Goal: Task Accomplishment & Management: Complete application form

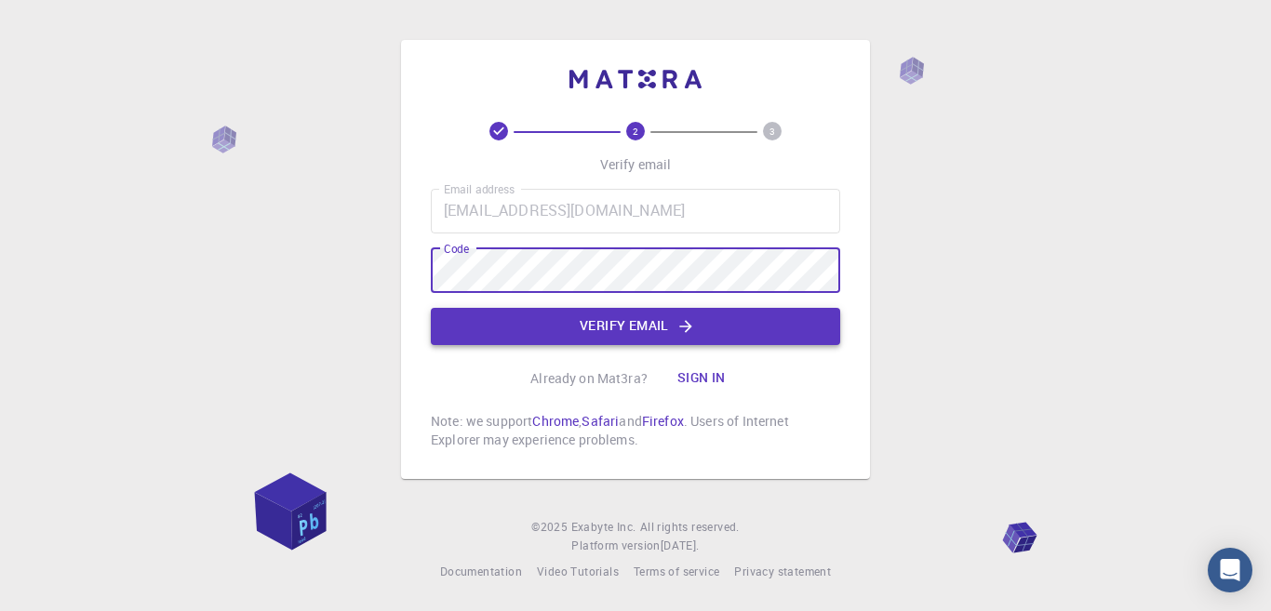
click at [622, 324] on button "Verify email" at bounding box center [635, 326] width 409 height 37
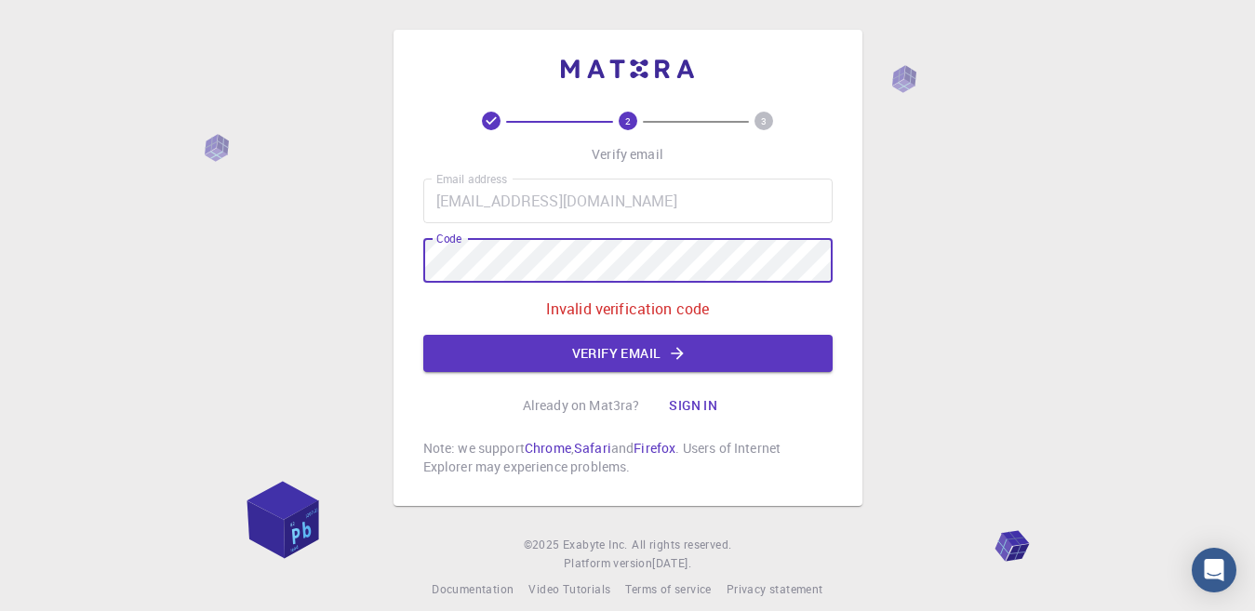
click at [357, 288] on div "2 3 Verify email Email address [EMAIL_ADDRESS][DOMAIN_NAME] Email address Code …" at bounding box center [627, 314] width 1255 height 629
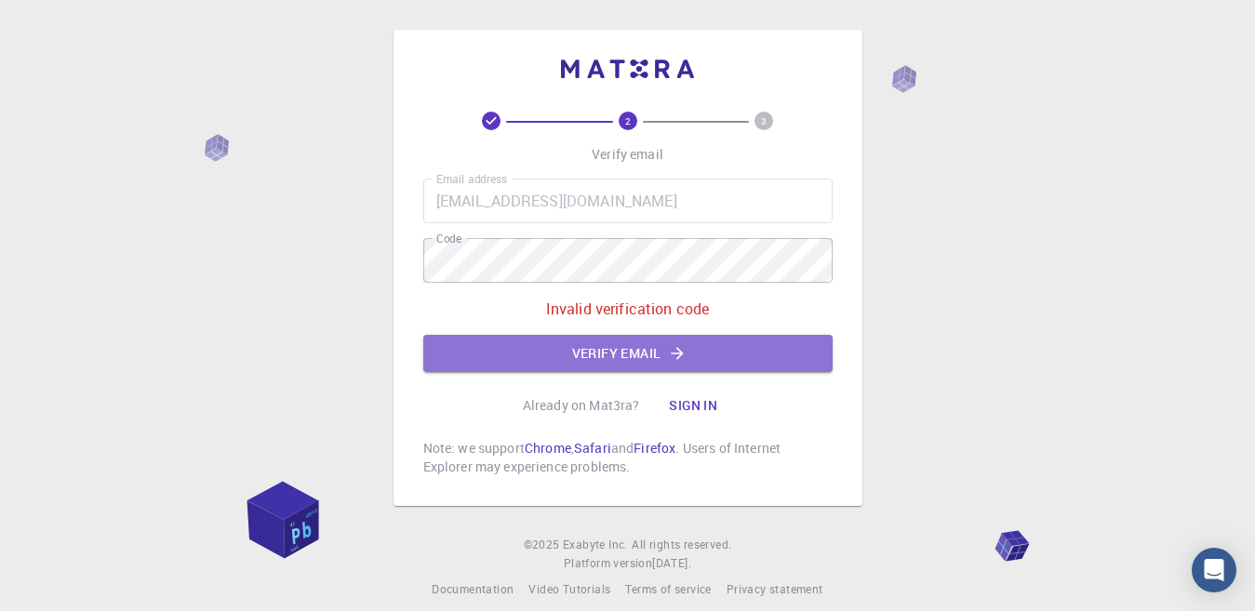
click at [535, 342] on button "Verify email" at bounding box center [627, 353] width 409 height 37
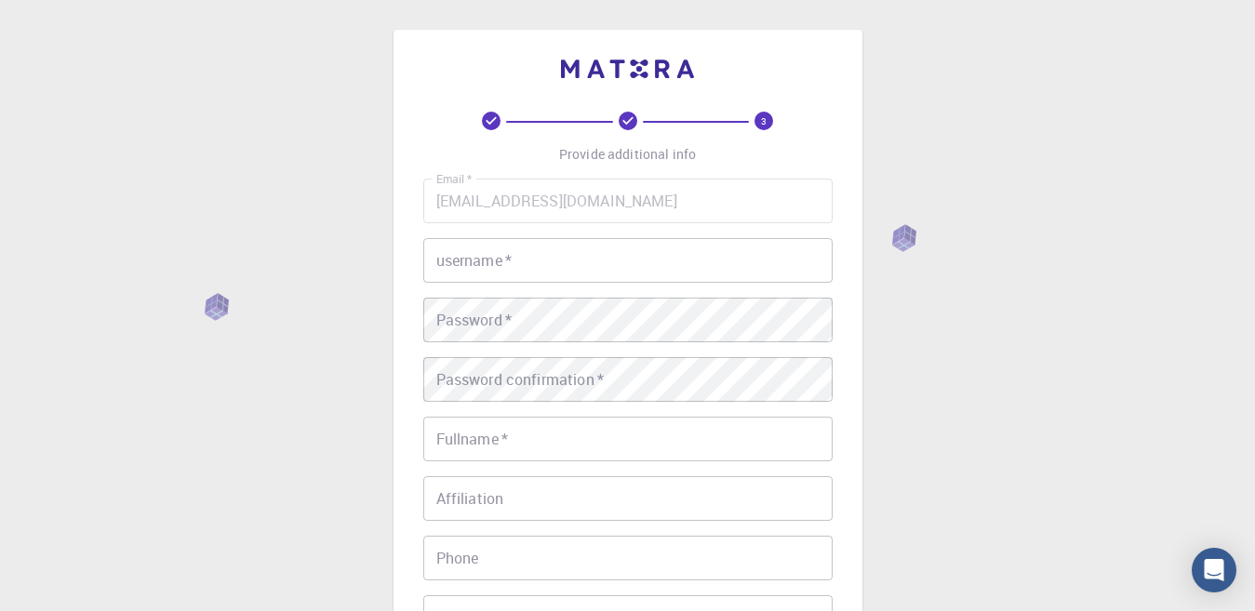
click at [645, 252] on input "username   *" at bounding box center [627, 260] width 409 height 45
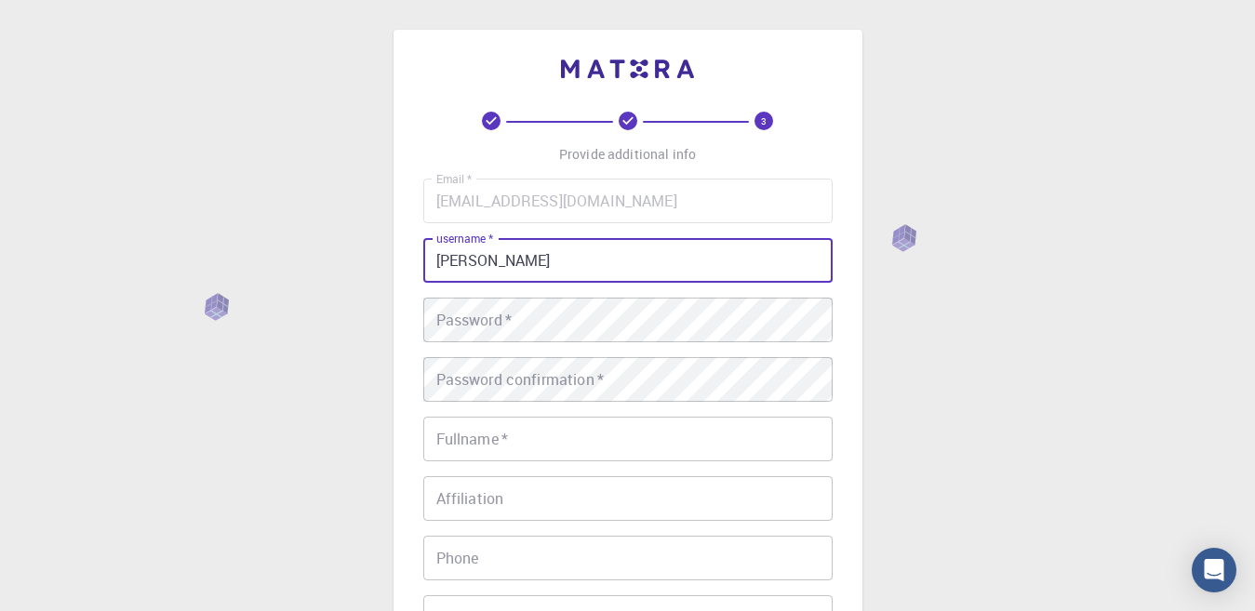
type input "[PERSON_NAME]"
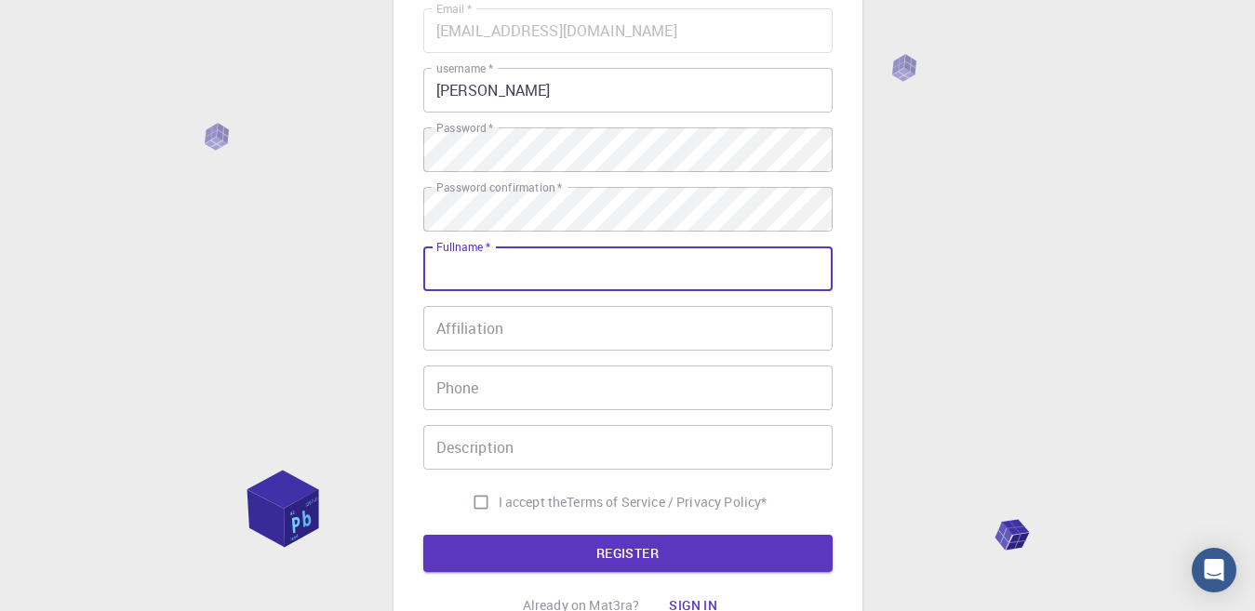
scroll to position [186, 0]
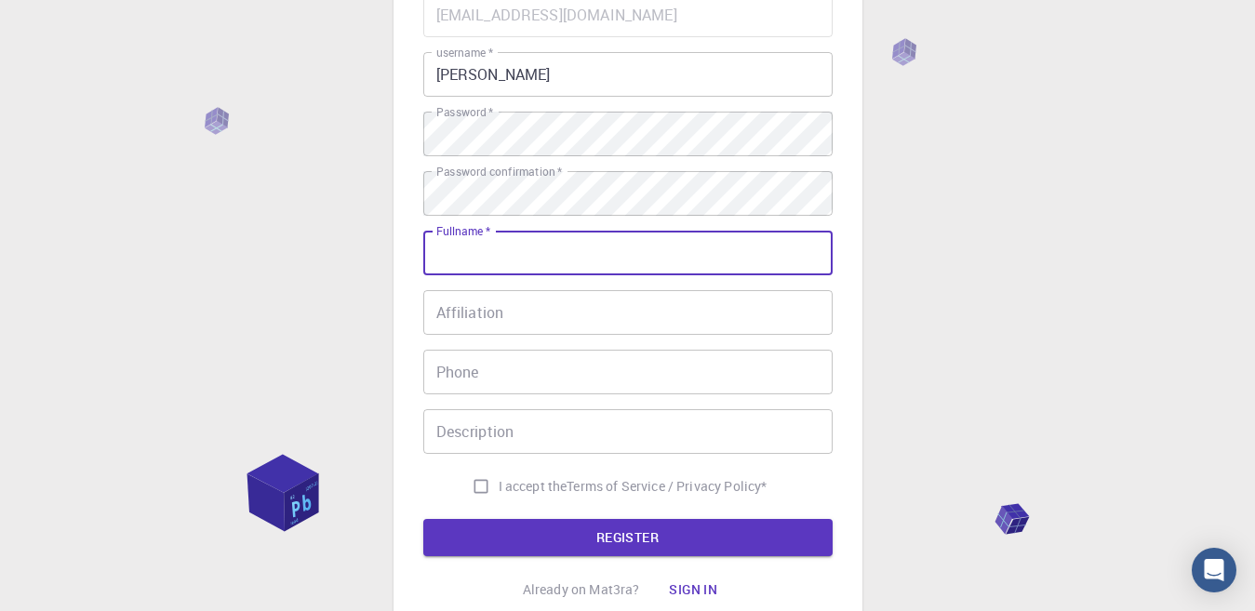
click at [585, 261] on input "Fullname   *" at bounding box center [627, 253] width 409 height 45
type input "[PERSON_NAME]"
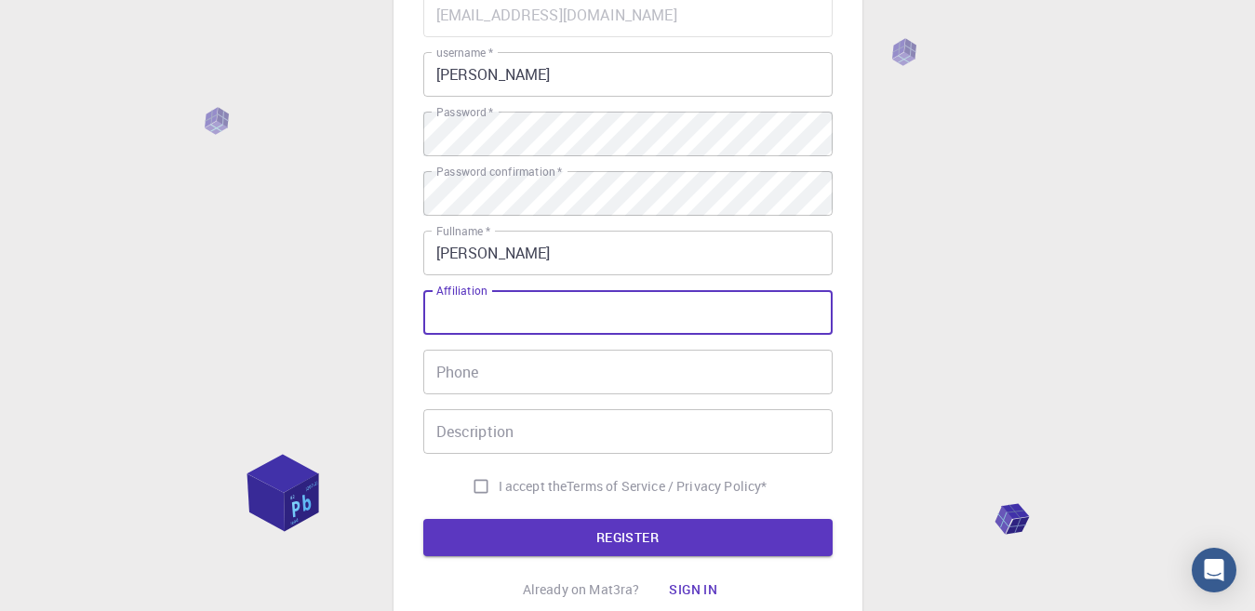
click at [576, 306] on input "Affiliation" at bounding box center [627, 312] width 409 height 45
click at [560, 366] on input "Phone" at bounding box center [627, 372] width 409 height 45
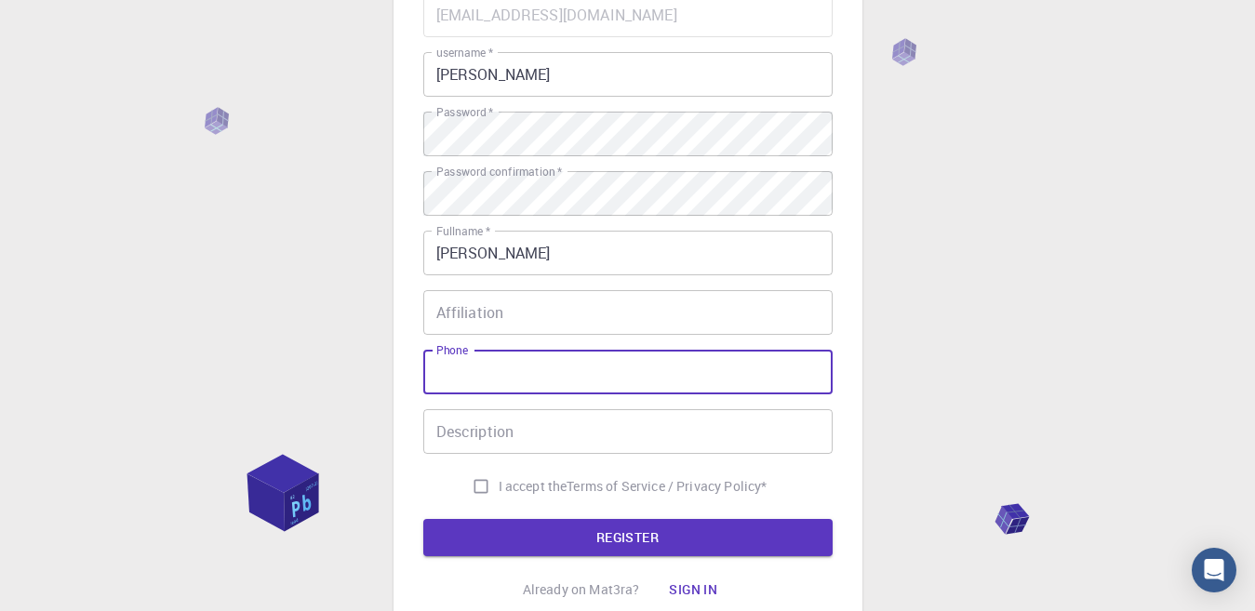
click at [475, 487] on input "I accept the Terms of Service / Privacy Policy *" at bounding box center [480, 486] width 35 height 35
checkbox input "true"
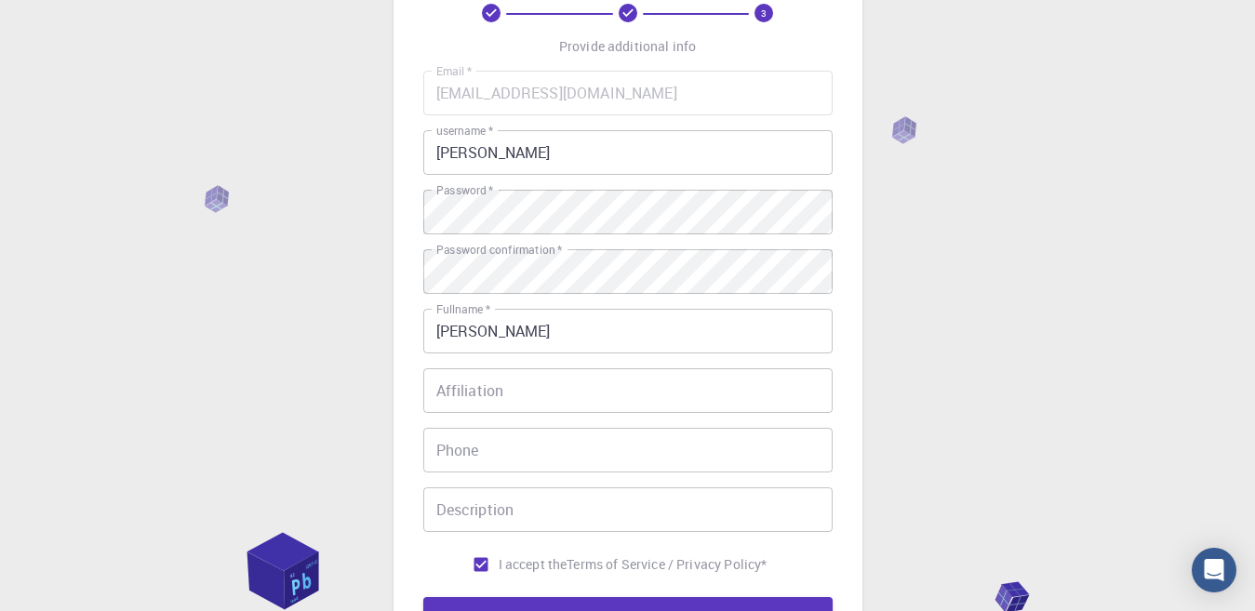
scroll to position [279, 0]
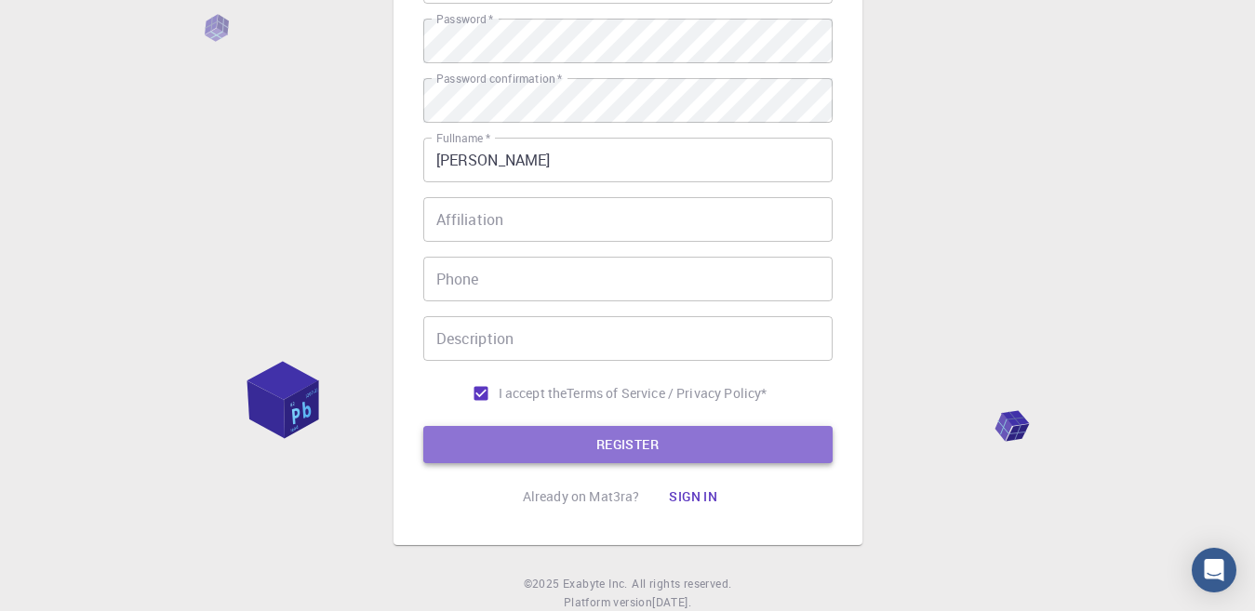
click at [722, 443] on button "REGISTER" at bounding box center [627, 444] width 409 height 37
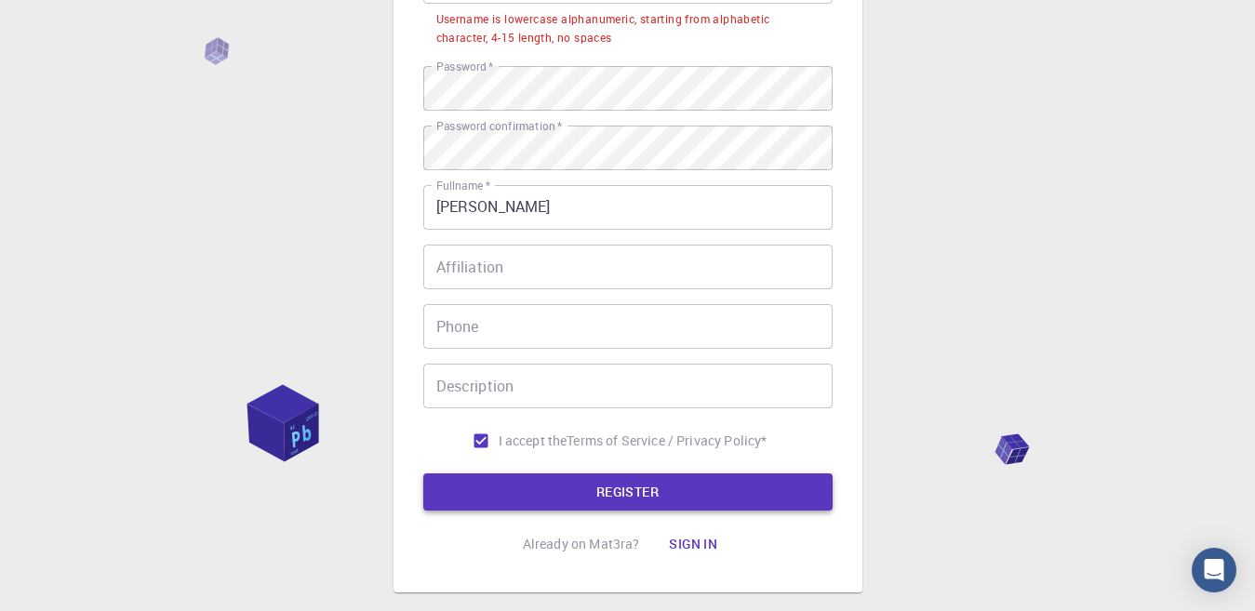
scroll to position [0, 0]
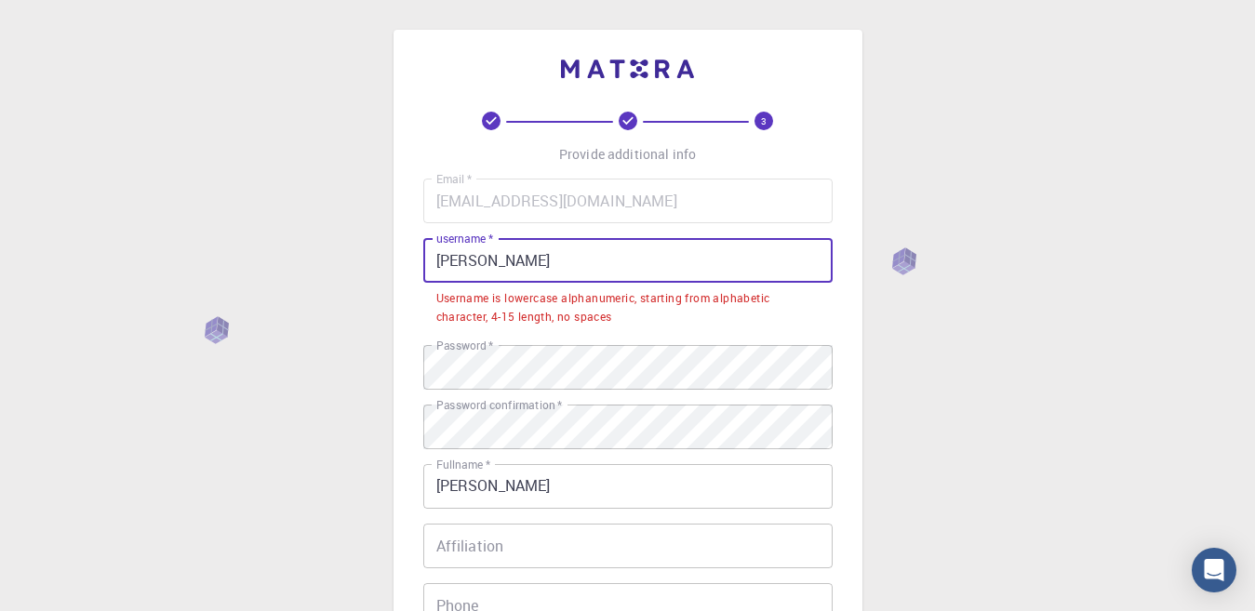
drag, startPoint x: 478, startPoint y: 261, endPoint x: 409, endPoint y: 261, distance: 68.9
click at [409, 261] on div "3 Provide additional info Email   * [EMAIL_ADDRESS][DOMAIN_NAME] Email   * user…" at bounding box center [628, 451] width 469 height 842
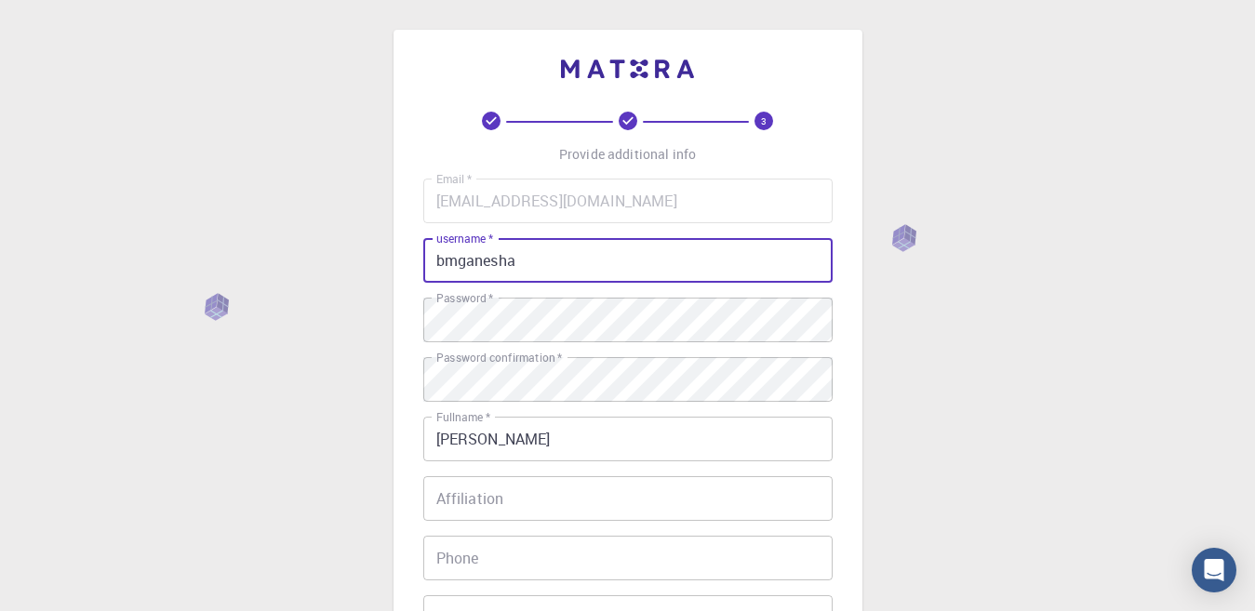
click at [648, 268] on input "bmganesha" at bounding box center [627, 260] width 409 height 45
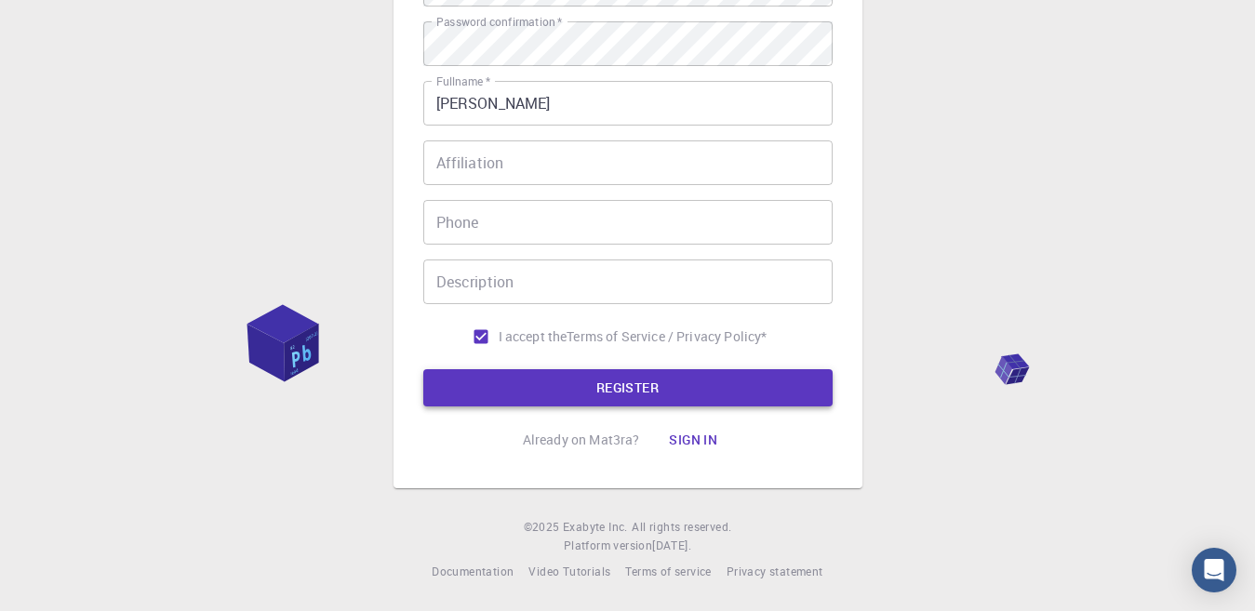
type input "bmganesha007"
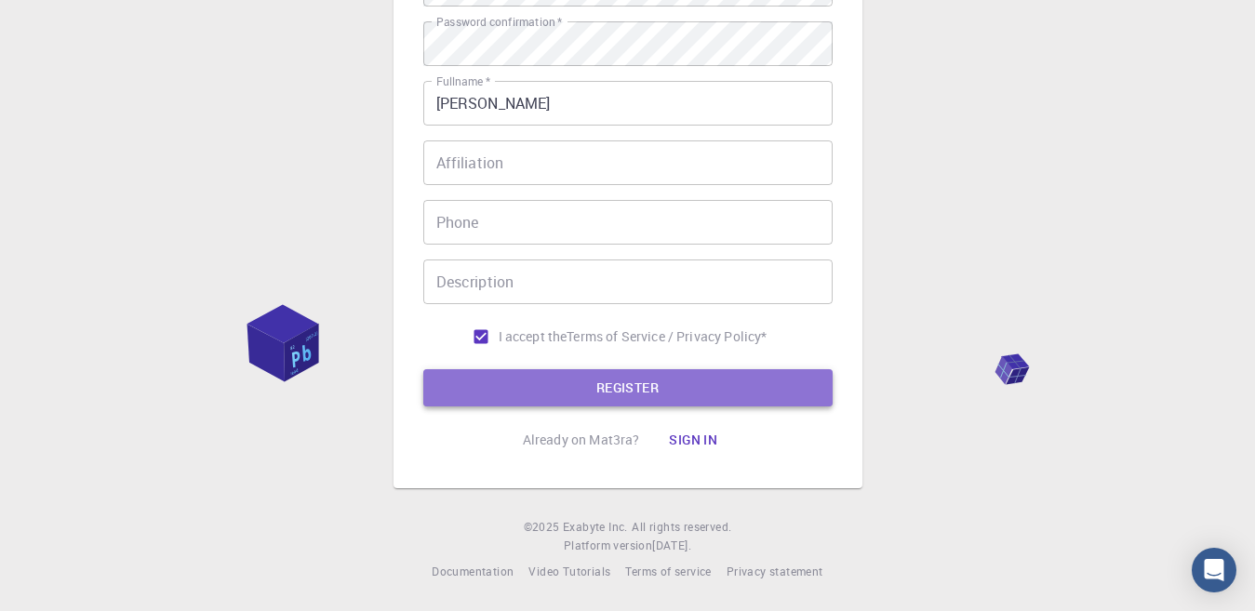
click at [663, 379] on button "REGISTER" at bounding box center [627, 387] width 409 height 37
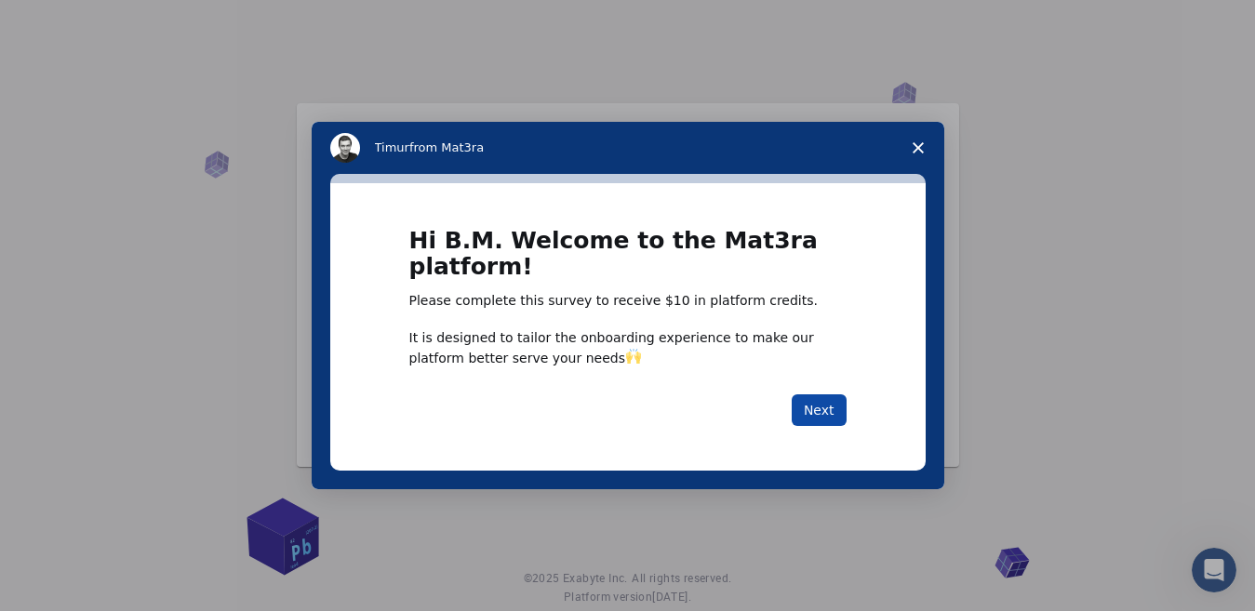
click at [813, 414] on button "Next" at bounding box center [819, 410] width 55 height 32
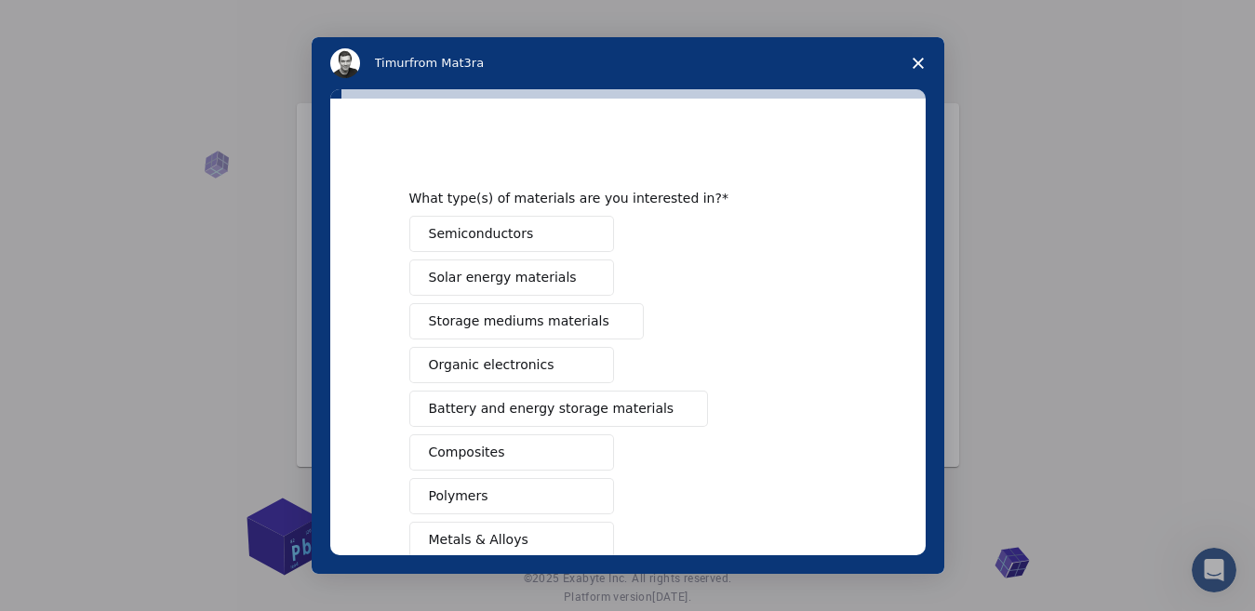
click at [914, 66] on icon "Close survey" at bounding box center [918, 63] width 11 height 11
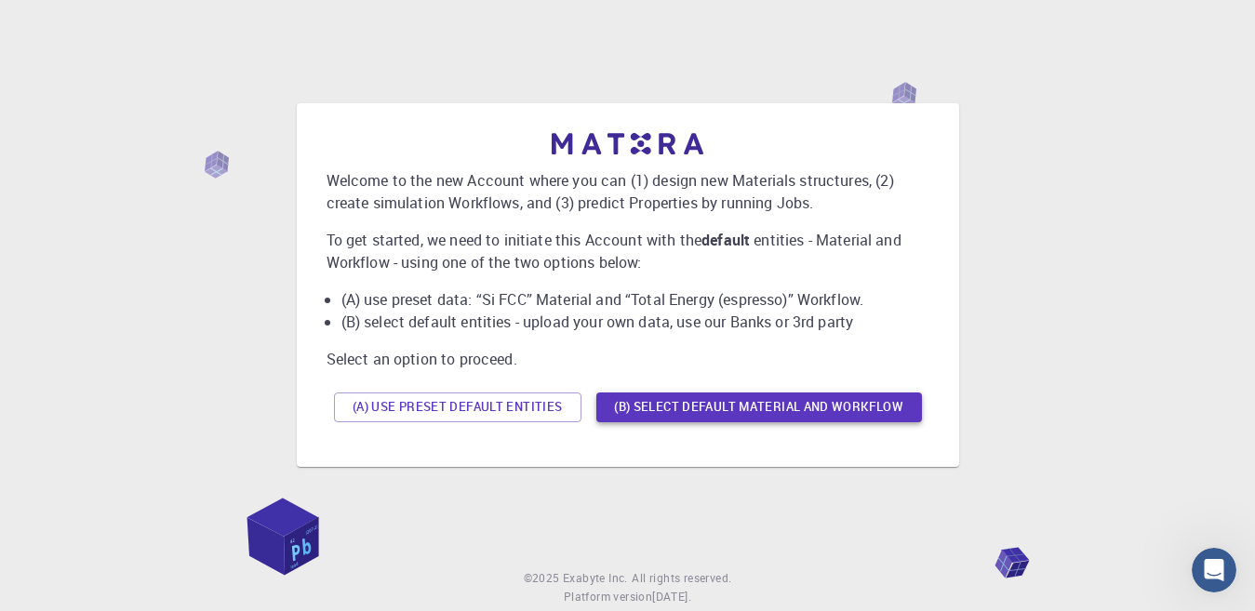
click at [643, 397] on button "(B) Select default material and workflow" at bounding box center [759, 408] width 326 height 30
